Goal: Task Accomplishment & Management: Complete application form

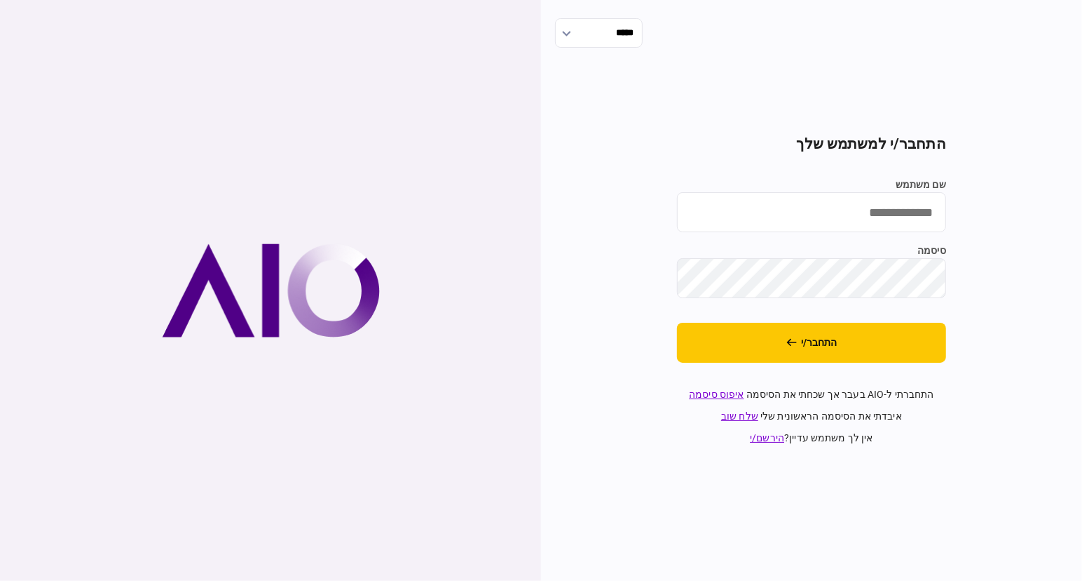
click at [852, 226] on input "שם משתמש" at bounding box center [811, 212] width 269 height 40
type input "**********"
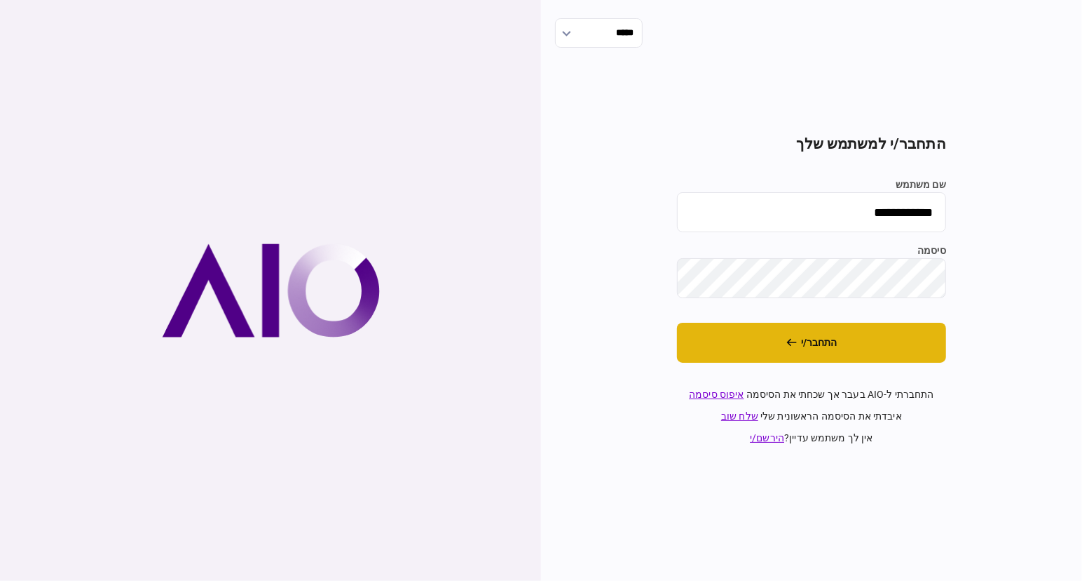
click at [913, 343] on button "התחבר/י" at bounding box center [811, 343] width 269 height 40
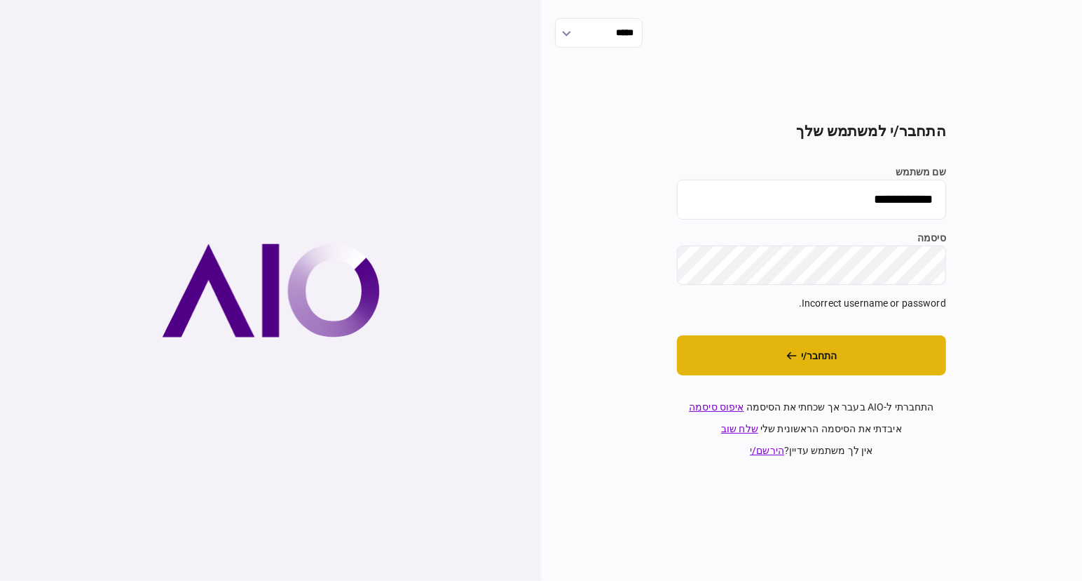
click at [899, 357] on button "התחבר/י" at bounding box center [811, 355] width 269 height 40
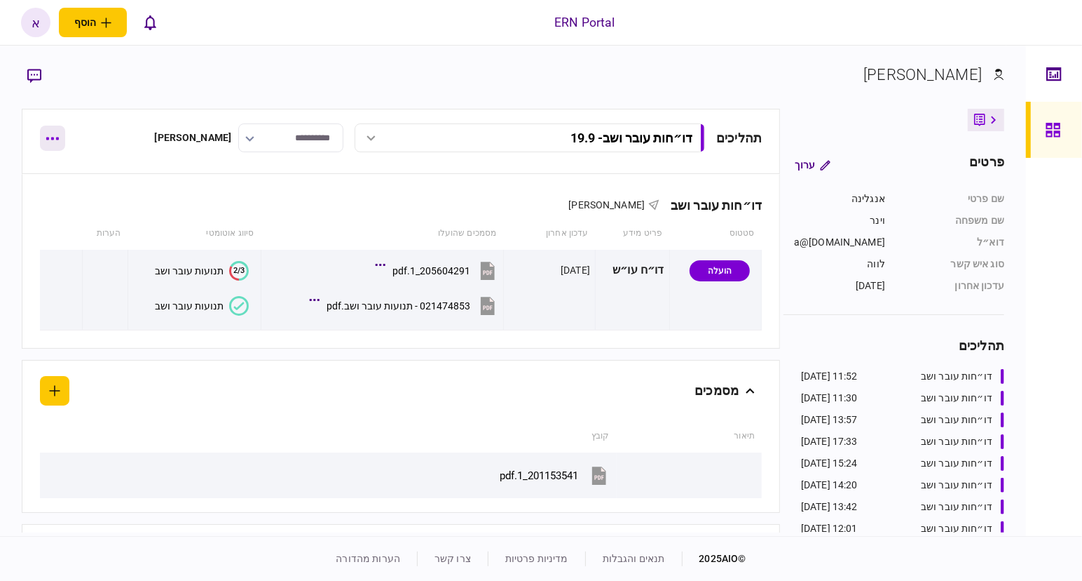
click at [54, 137] on icon "button" at bounding box center [52, 139] width 13 height 4
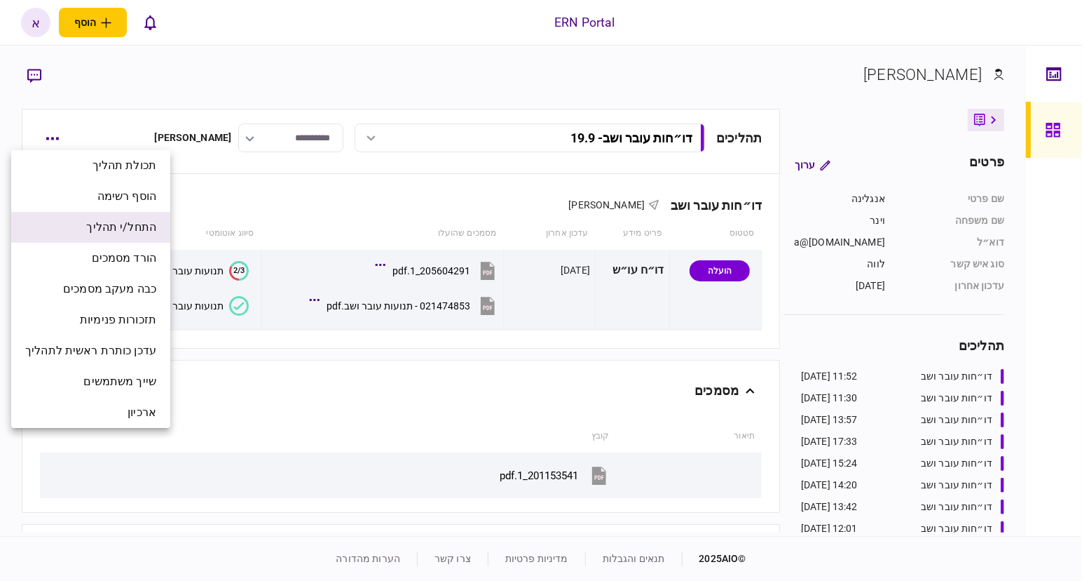
click at [128, 234] on span "התחל/י תהליך" at bounding box center [121, 227] width 70 height 17
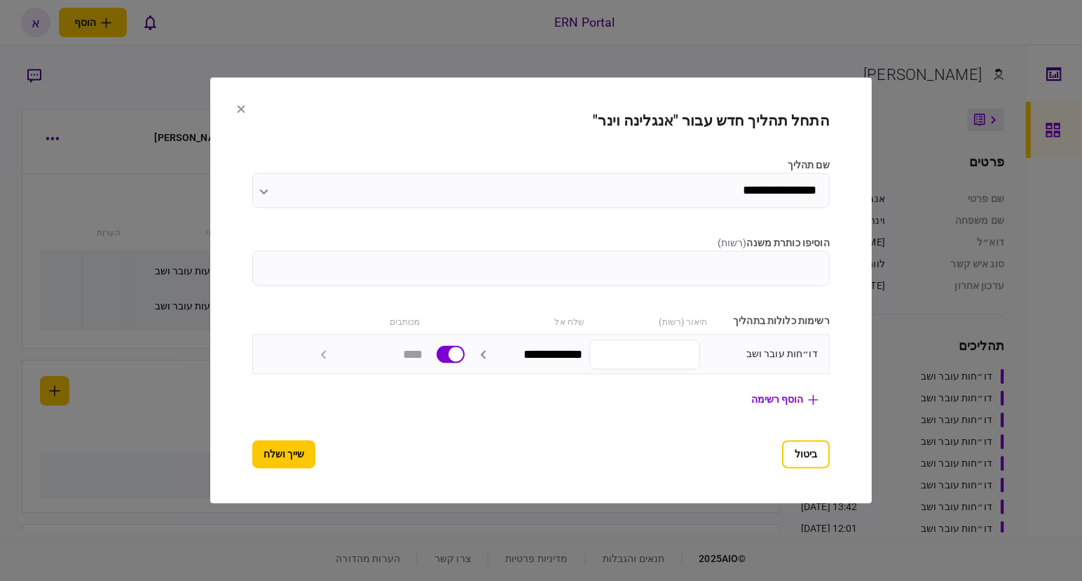
click at [830, 268] on input "הוסיפו כותרת משנה ( רשות )" at bounding box center [541, 268] width 578 height 35
type input "*****"
click at [259, 441] on button "שייך ושלח" at bounding box center [283, 454] width 63 height 28
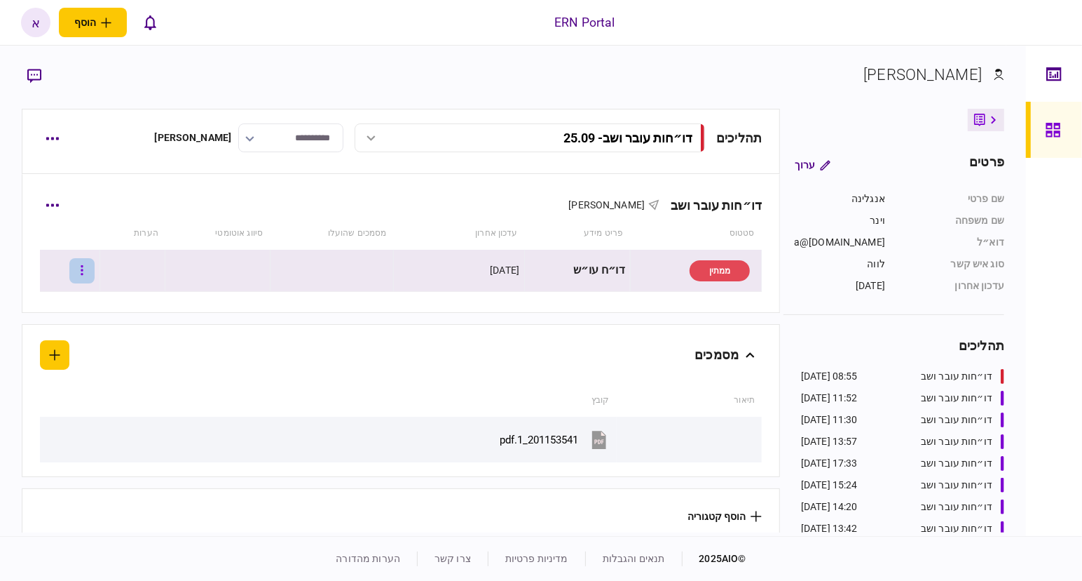
click at [95, 277] on button "button" at bounding box center [81, 270] width 25 height 25
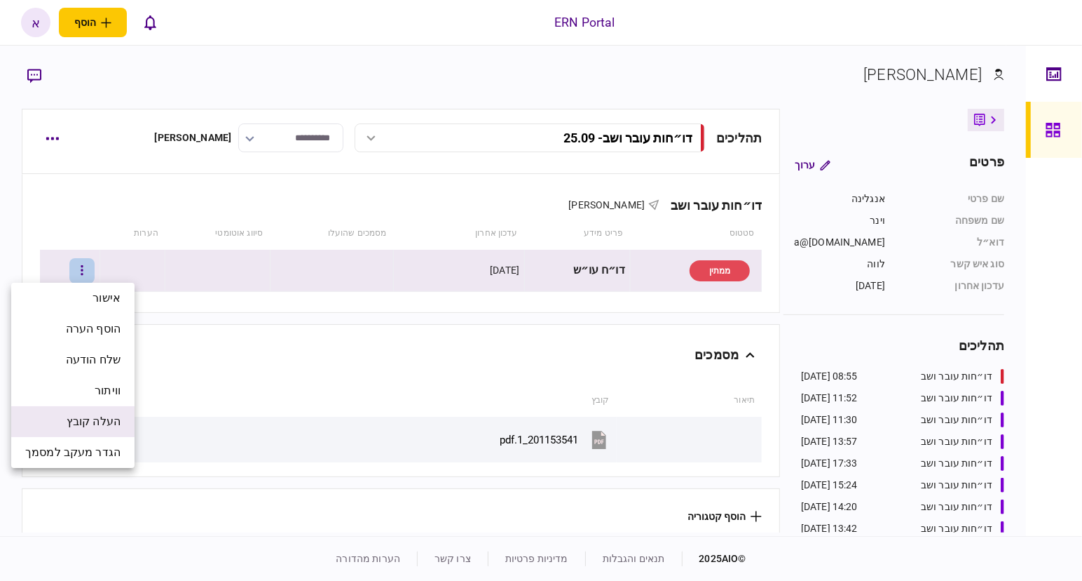
click at [96, 425] on span "העלה קובץ" at bounding box center [94, 421] width 54 height 17
